Goal: Transaction & Acquisition: Subscribe to service/newsletter

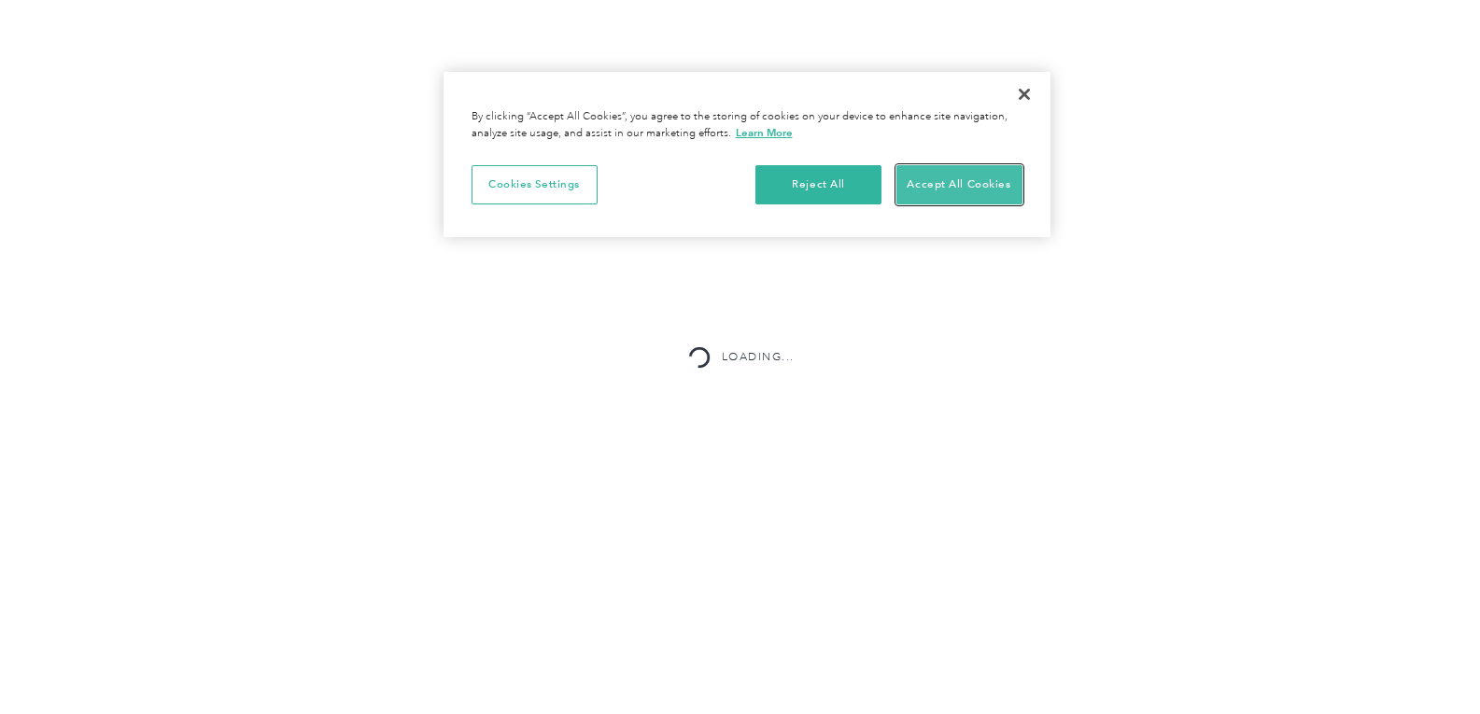
click at [954, 179] on button "Accept All Cookies" at bounding box center [959, 184] width 126 height 39
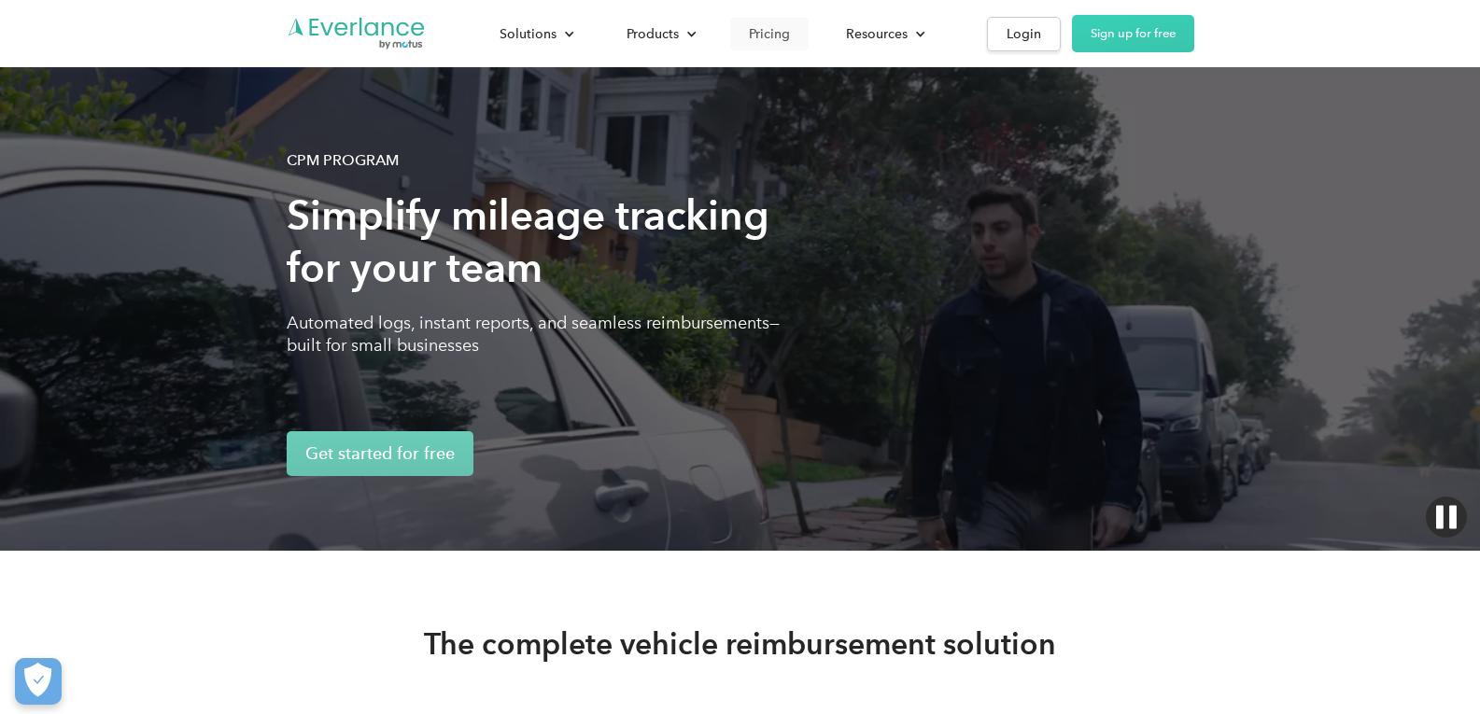
click at [792, 35] on link "Pricing" at bounding box center [769, 34] width 78 height 33
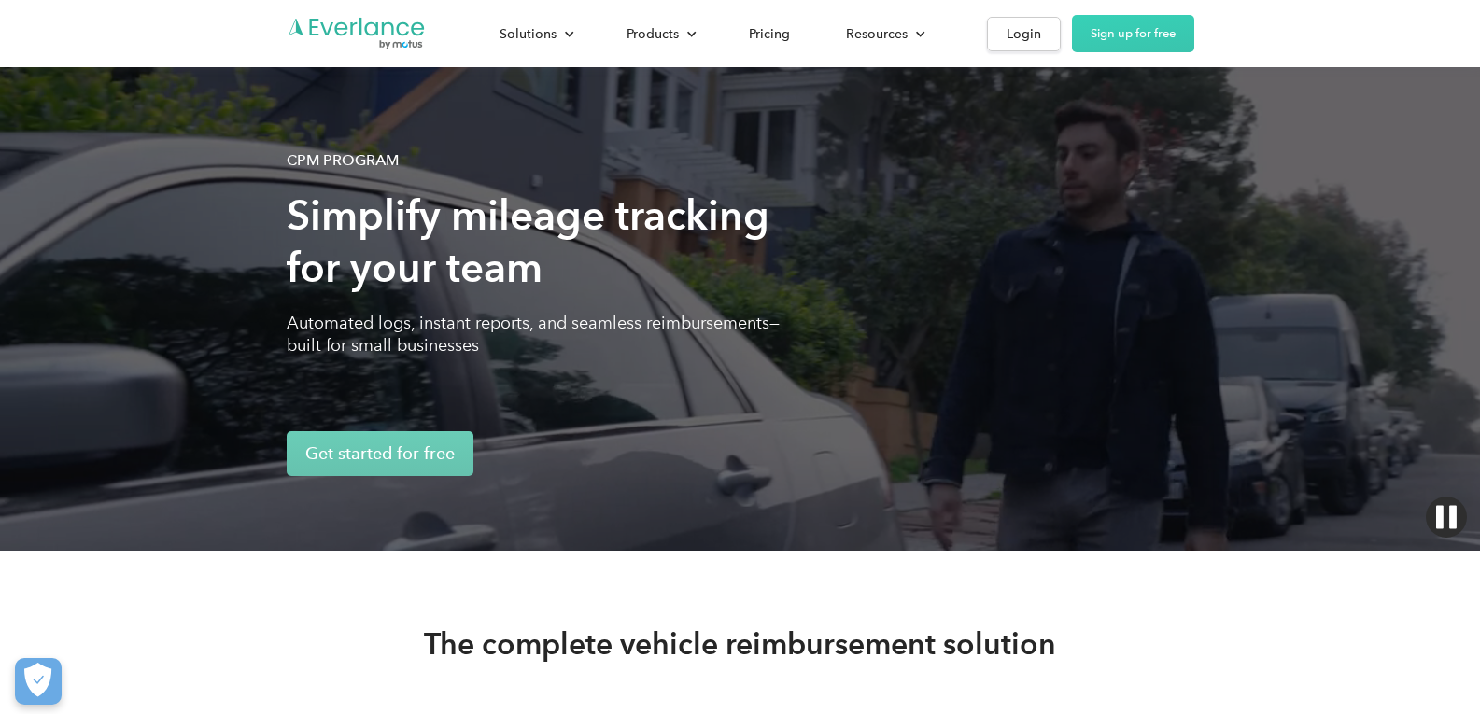
click at [1019, 410] on div "CPM Program Simplify mileage tracking for your team Automated logs, instant rep…" at bounding box center [740, 275] width 907 height 401
